Goal: Task Accomplishment & Management: Use online tool/utility

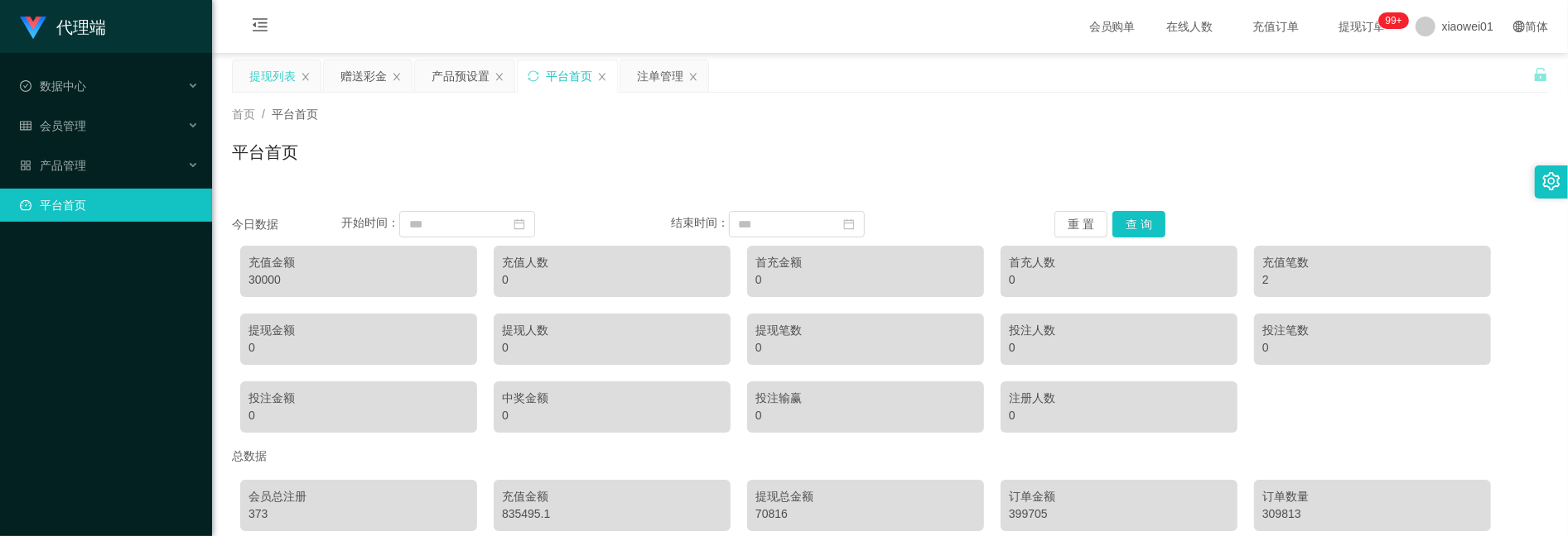
click at [282, 75] on div "提现列表" at bounding box center [273, 76] width 47 height 31
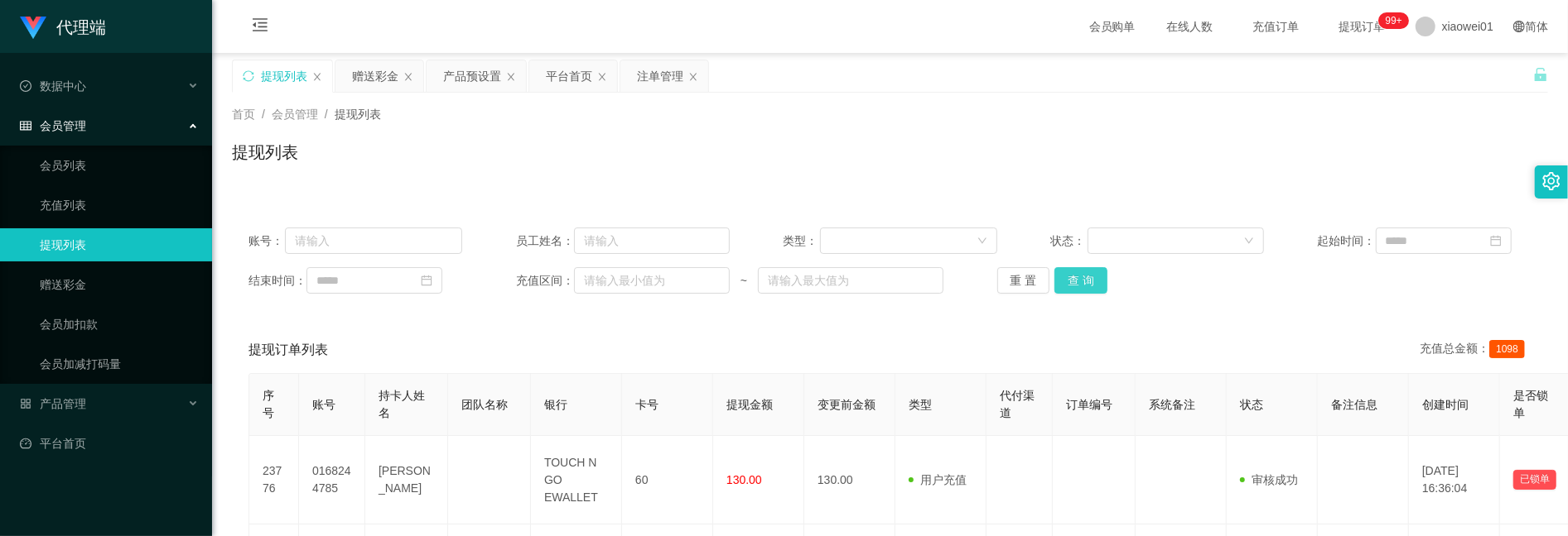
click at [1072, 279] on button "查 询" at bounding box center [1081, 280] width 53 height 26
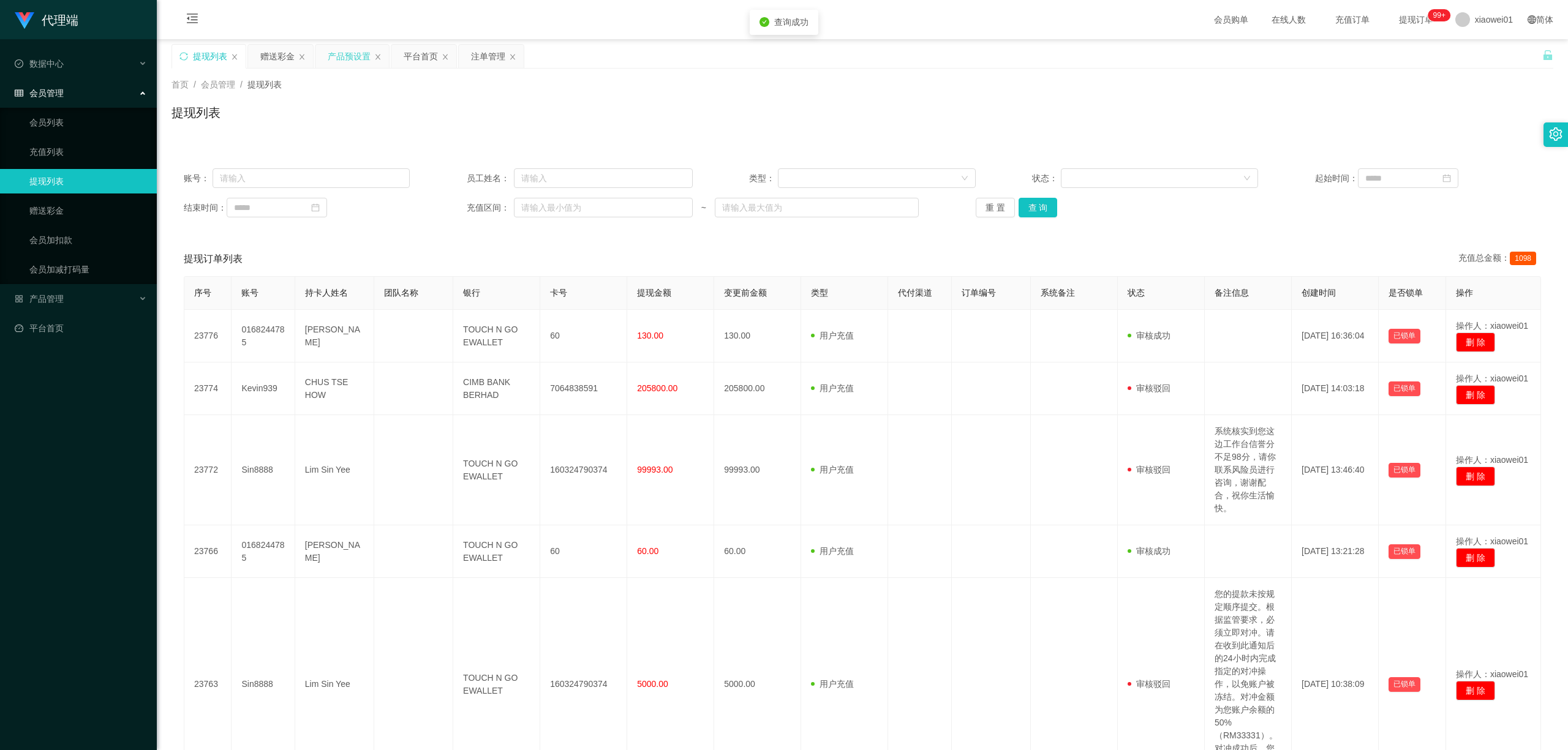
click at [321, 57] on div "产品预设置" at bounding box center [352, 56] width 73 height 23
click at [357, 64] on div "产品预设置" at bounding box center [349, 56] width 43 height 23
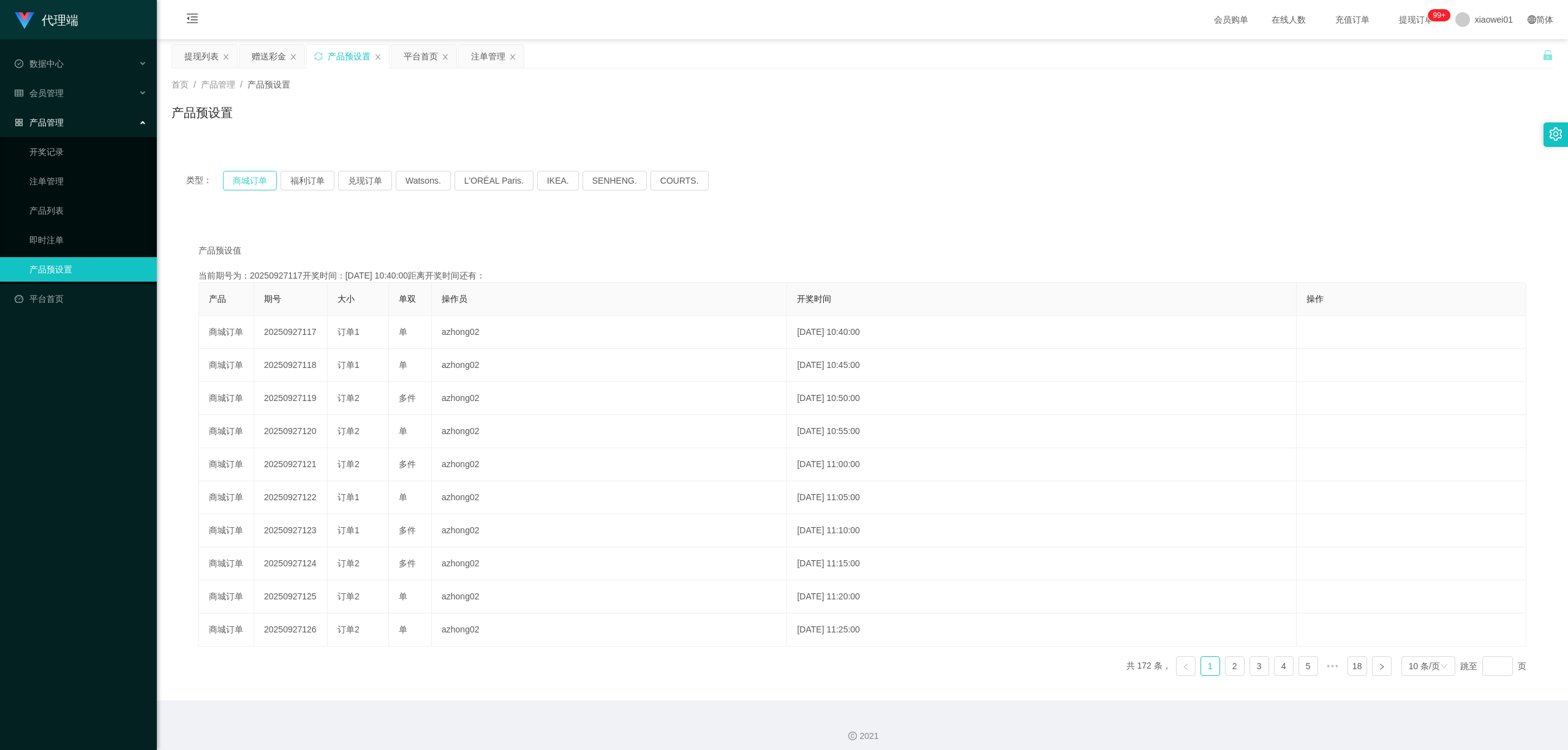
click at [244, 190] on button "商城订单" at bounding box center [250, 180] width 54 height 19
click at [248, 182] on button "商城订单" at bounding box center [250, 180] width 54 height 19
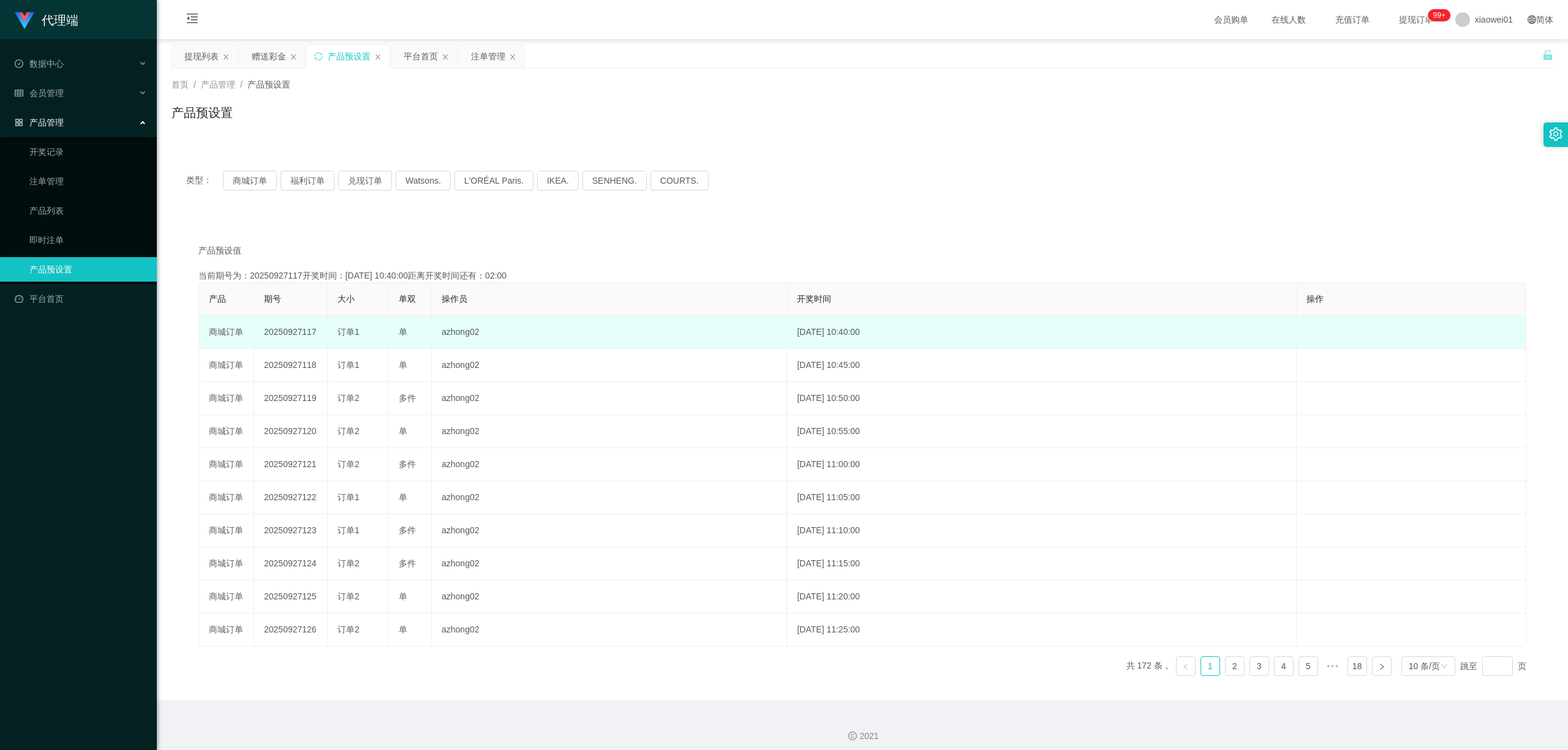
click at [293, 334] on td "20250927117" at bounding box center [291, 333] width 73 height 33
copy td "20250927117"
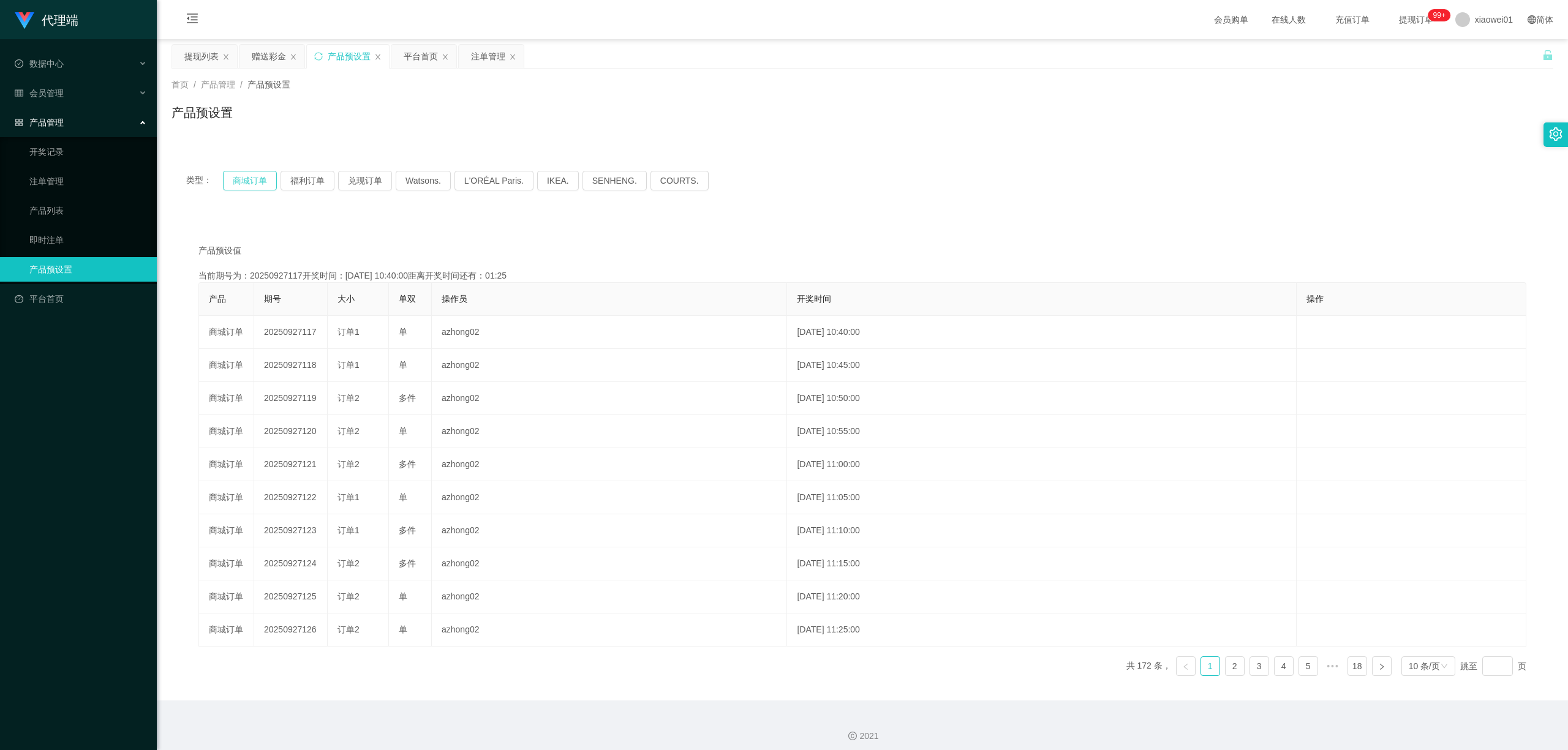
click at [244, 172] on button "商城订单" at bounding box center [250, 180] width 54 height 19
click at [484, 52] on div "注单管理" at bounding box center [489, 56] width 35 height 23
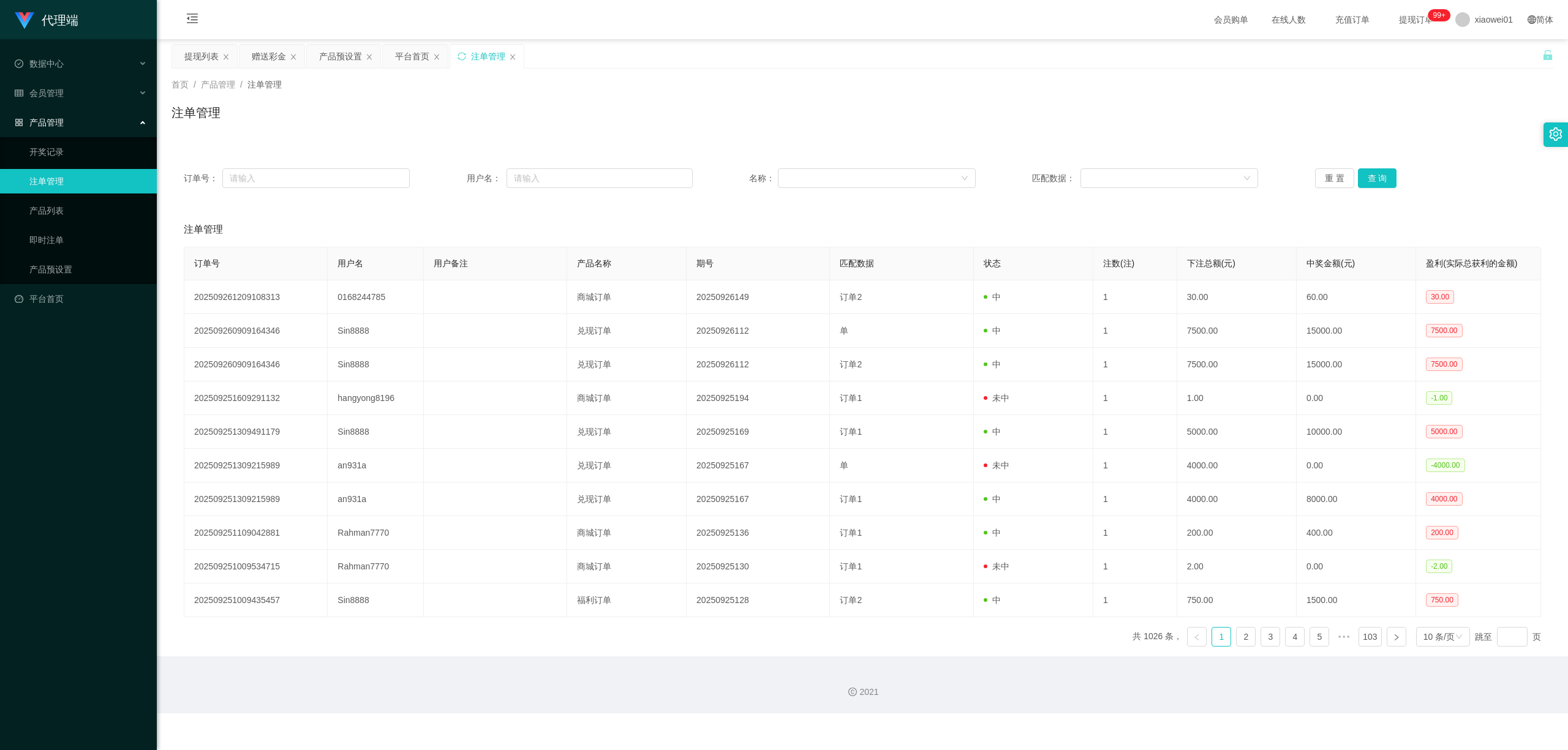
click at [1159, 166] on div "订单号： 用户名： 名称： 匹配数据： 重 置 查 询" at bounding box center [863, 178] width 1382 height 44
click at [1159, 178] on button "查 询" at bounding box center [1378, 178] width 39 height 19
click at [336, 61] on div "产品预设置" at bounding box center [341, 56] width 43 height 23
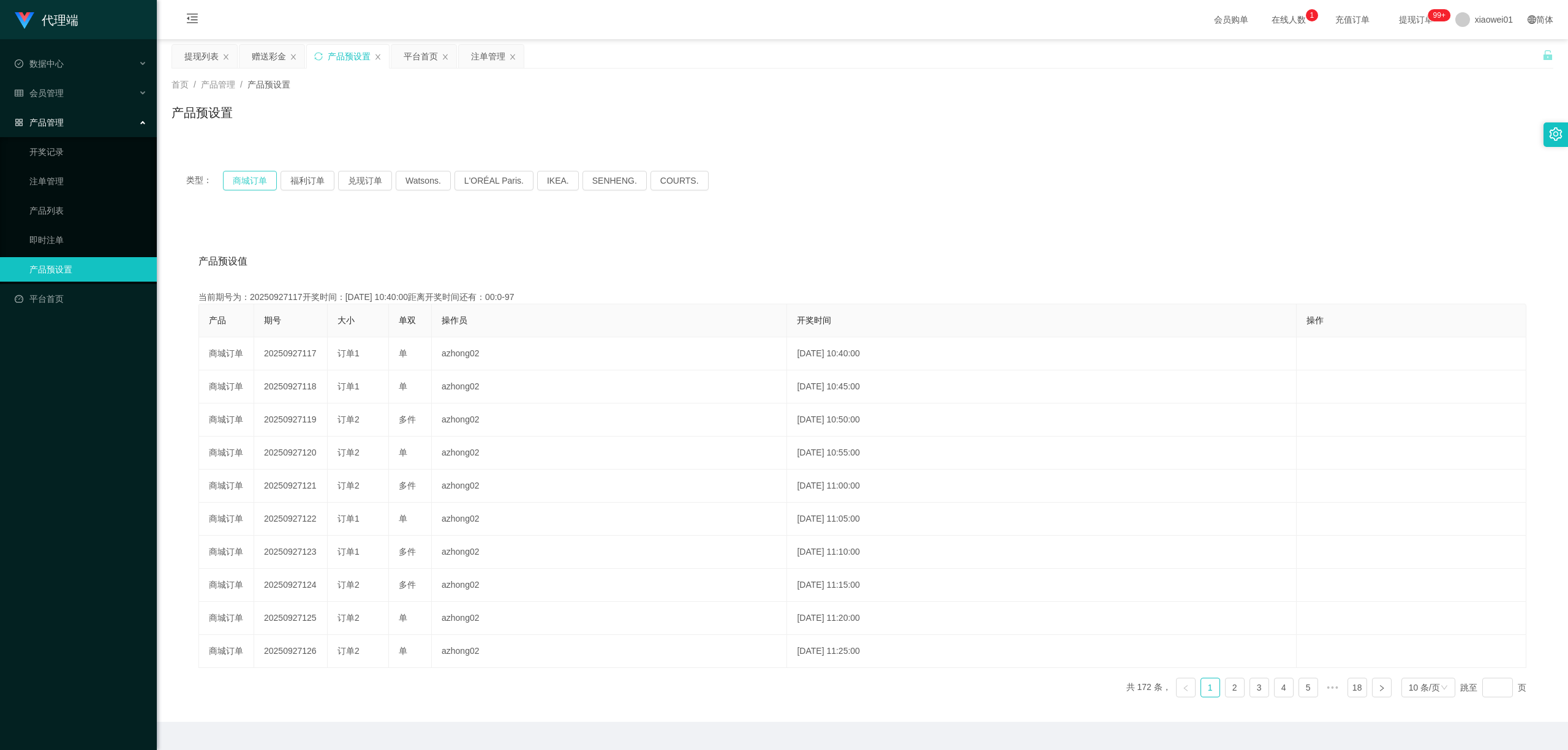
click at [260, 180] on button "商城订单" at bounding box center [250, 180] width 54 height 19
click at [331, 57] on div "产品预设置" at bounding box center [349, 56] width 43 height 23
click at [361, 178] on button "兑现订单" at bounding box center [365, 180] width 54 height 19
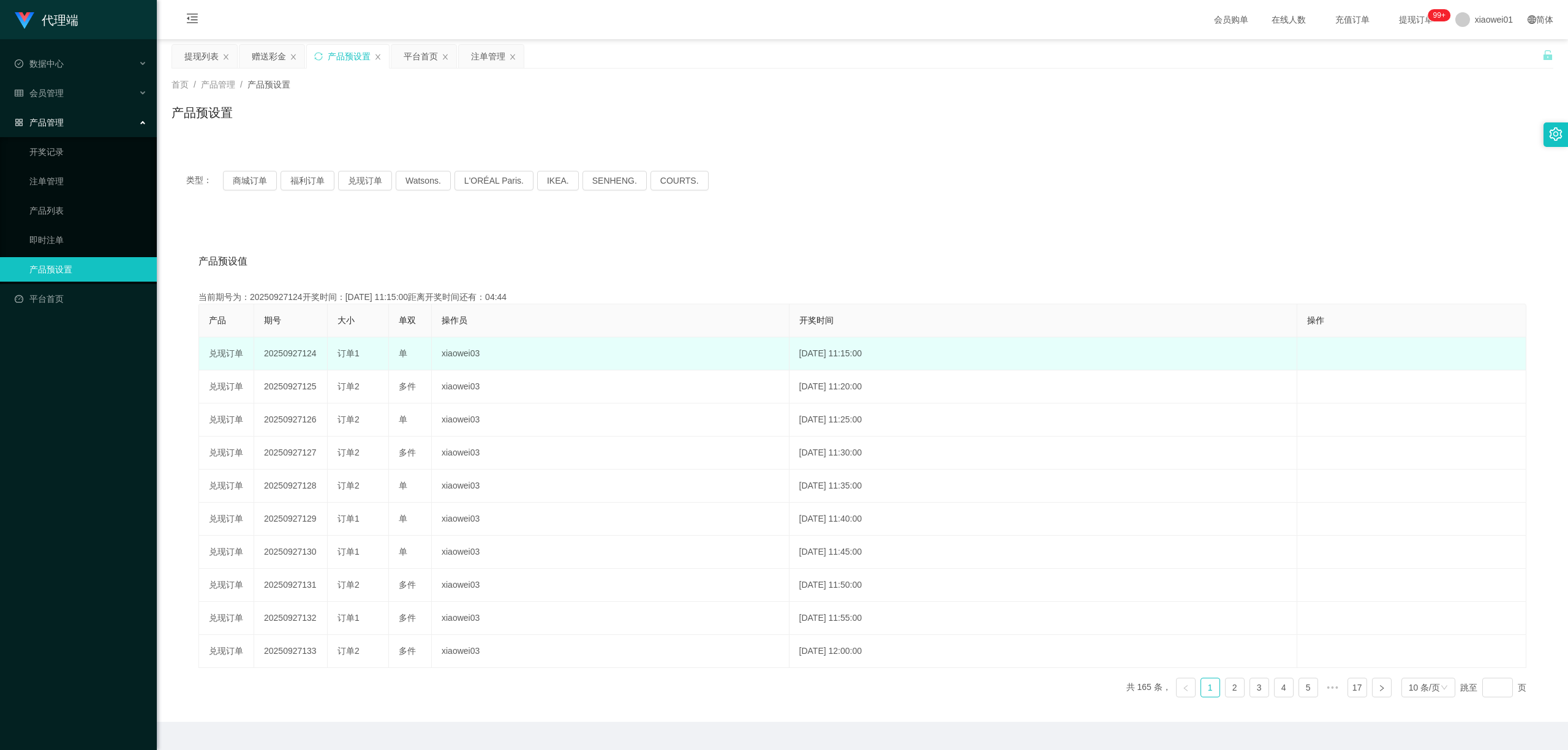
click at [280, 361] on td "20250927124" at bounding box center [291, 354] width 73 height 33
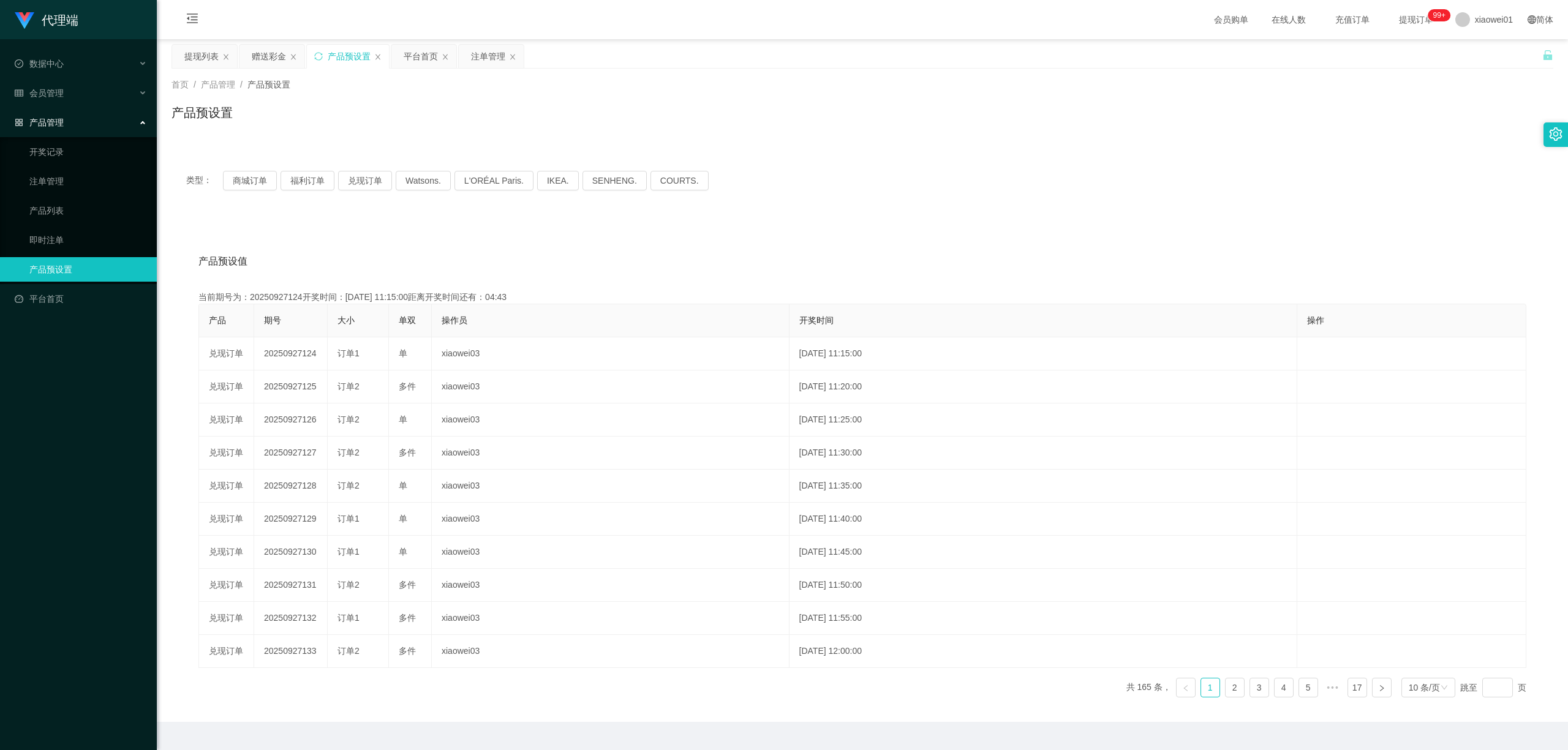
copy td "20250927124"
